Goal: Find specific page/section: Find specific page/section

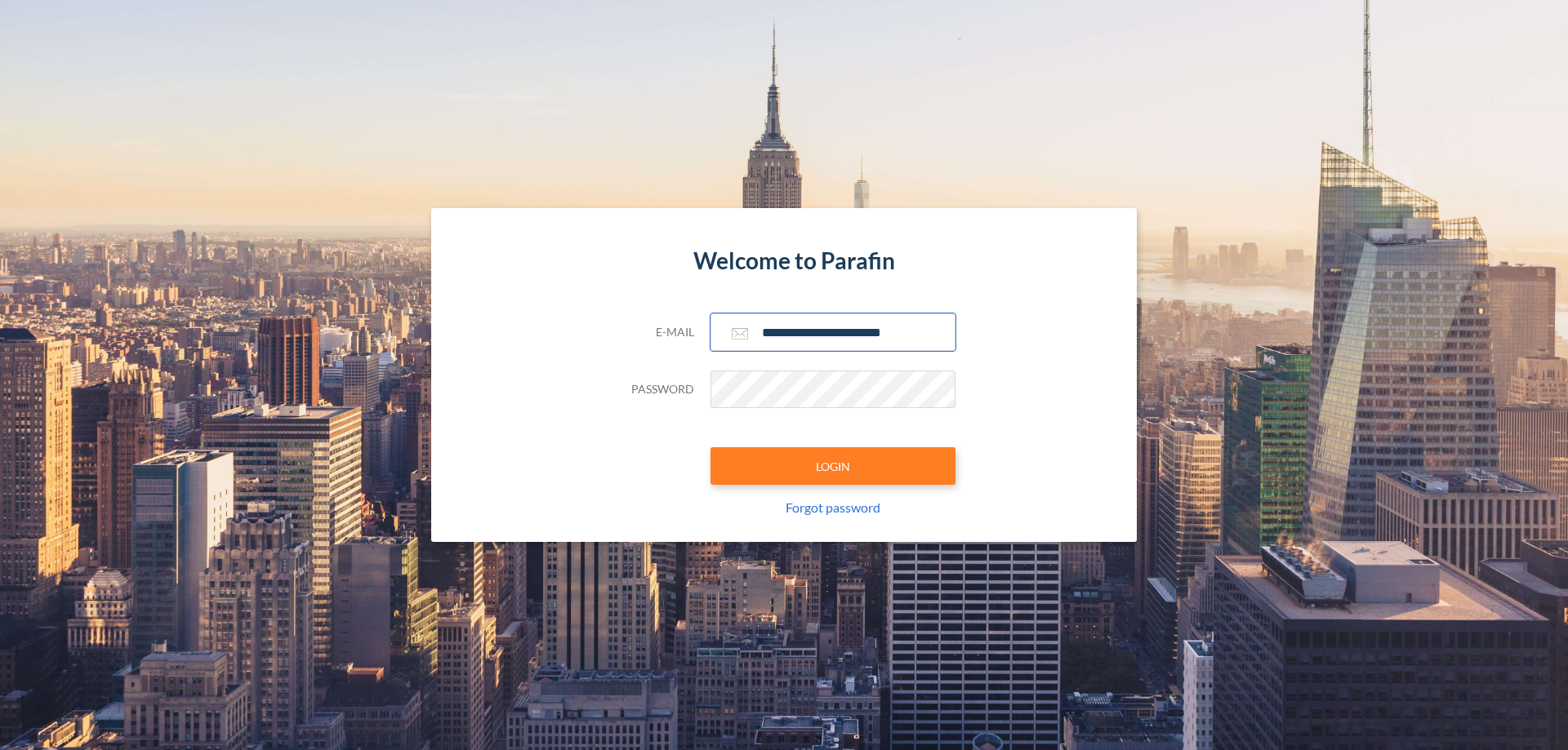
type input "**********"
click at [833, 466] on button "LOGIN" at bounding box center [833, 466] width 245 height 37
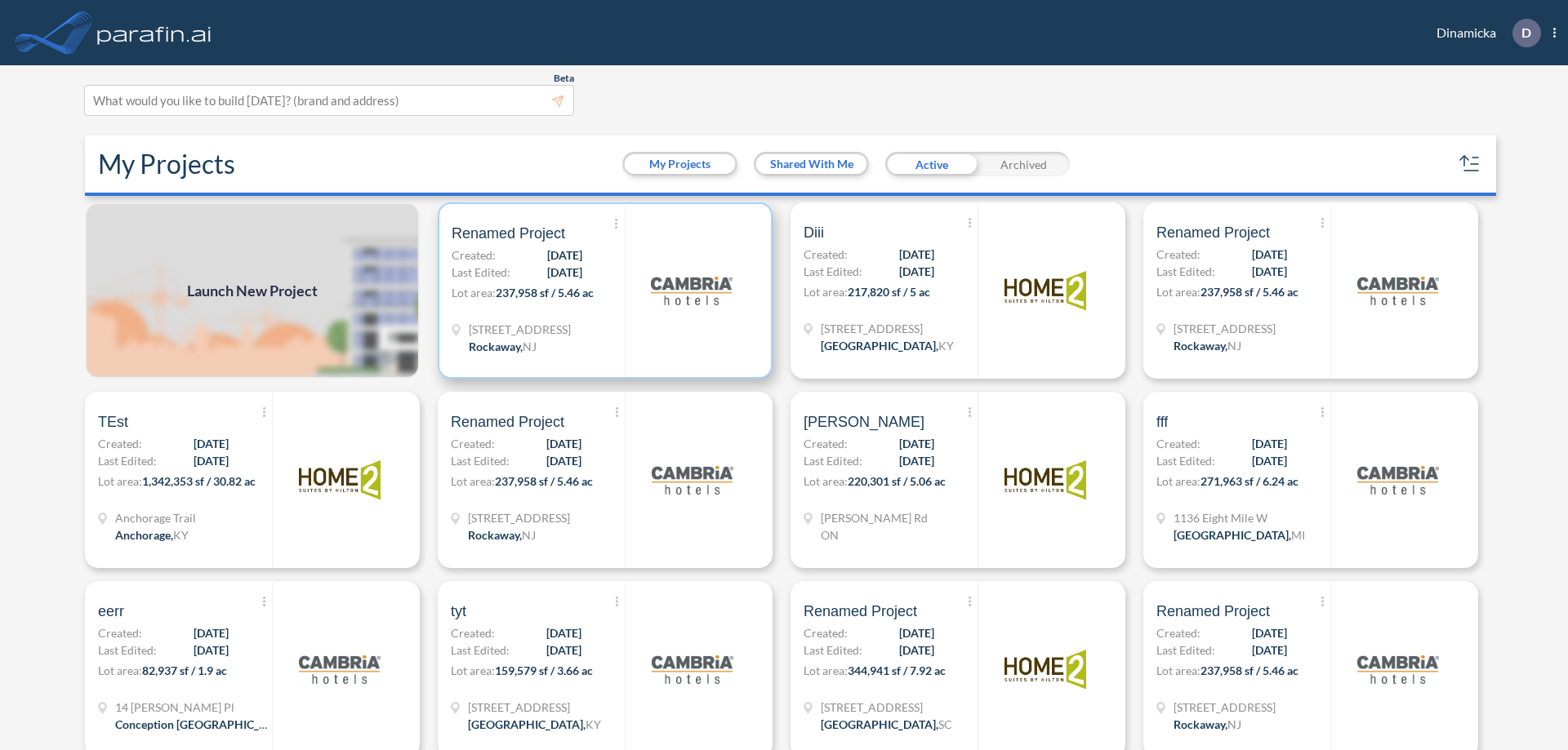
scroll to position [4, 0]
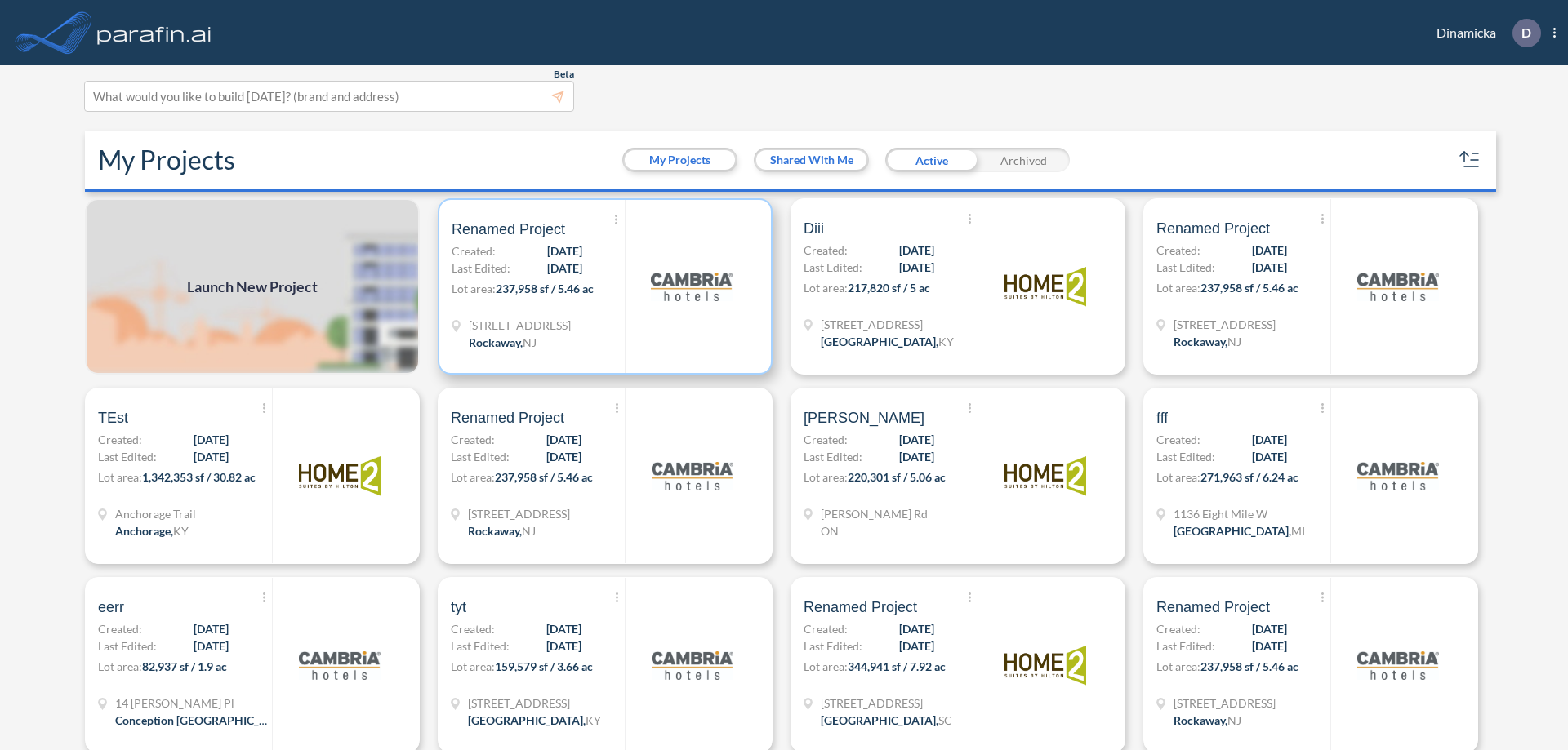
click at [602, 286] on p "Lot area: 237,958 sf / 5.46 ac" at bounding box center [537, 292] width 173 height 24
